Goal: Information Seeking & Learning: Learn about a topic

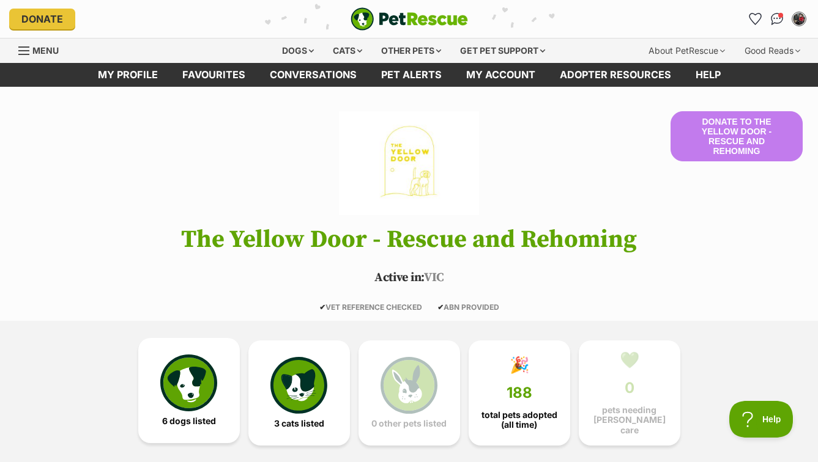
click at [208, 384] on img at bounding box center [188, 383] width 56 height 56
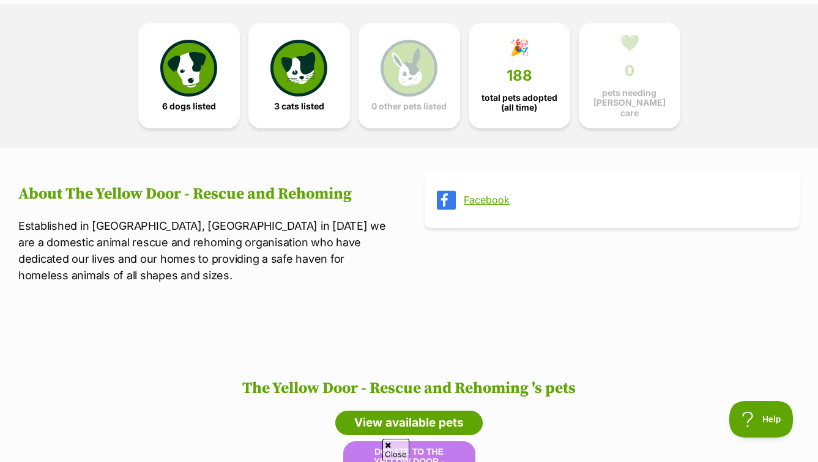
scroll to position [316, 0]
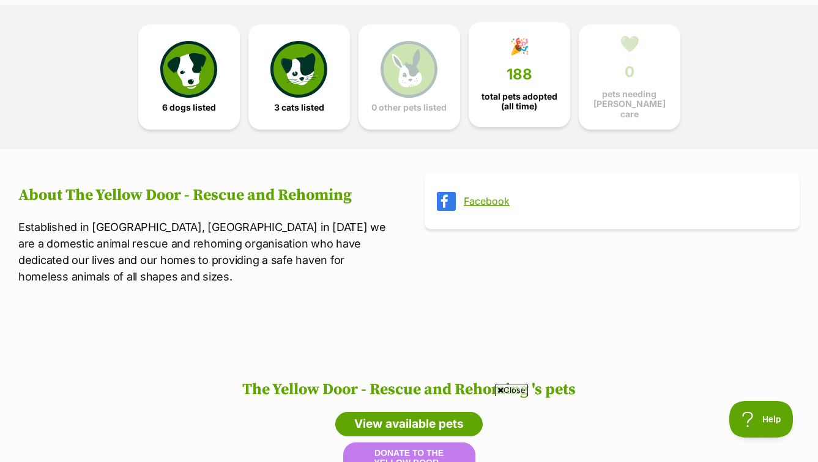
click at [541, 96] on span "total pets adopted (all time)" at bounding box center [519, 102] width 81 height 20
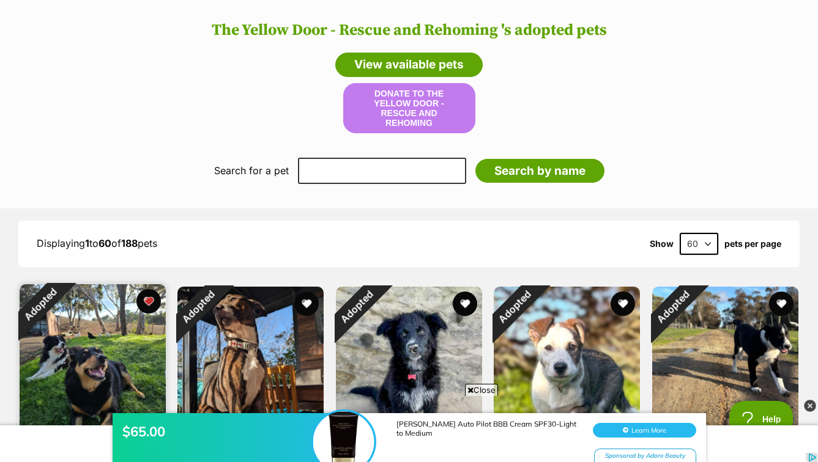
click at [78, 352] on img at bounding box center [93, 357] width 146 height 146
